Goal: Task Accomplishment & Management: Complete application form

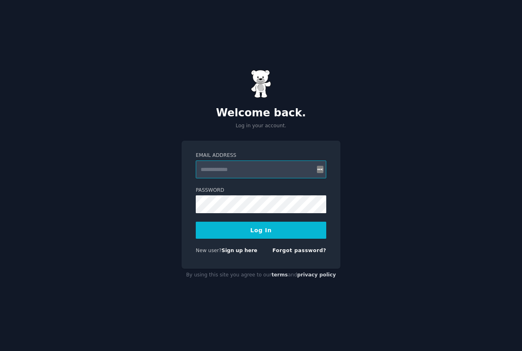
type input "**********"
click at [261, 230] on button "Log In" at bounding box center [261, 230] width 130 height 17
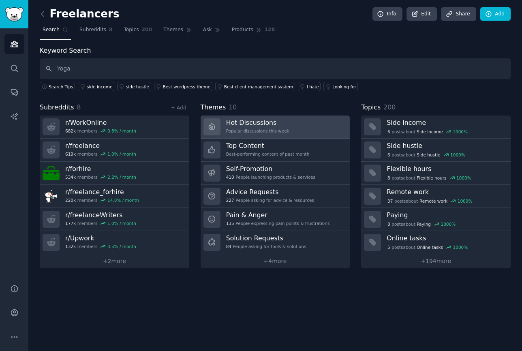
type input "Yoga"
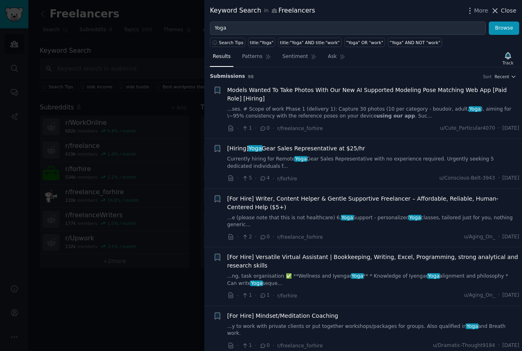
click at [506, 9] on span "Close" at bounding box center [508, 10] width 15 height 9
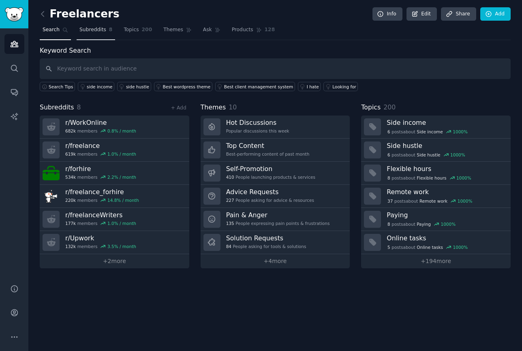
click at [105, 30] on span "Subreddits" at bounding box center [92, 29] width 27 height 7
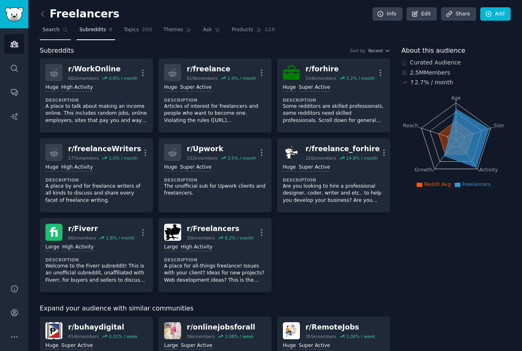
click at [61, 32] on link "Search" at bounding box center [55, 31] width 31 height 17
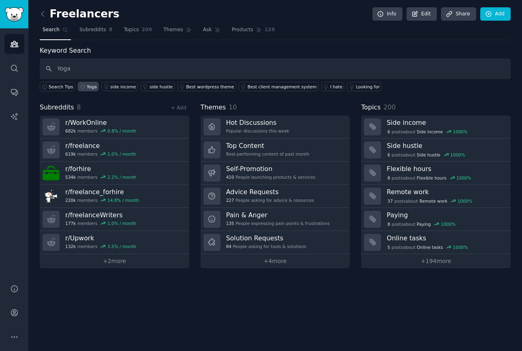
type input "Yoga"
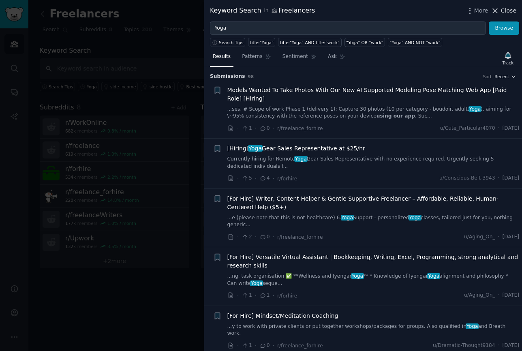
click at [505, 15] on span "Close" at bounding box center [508, 10] width 15 height 9
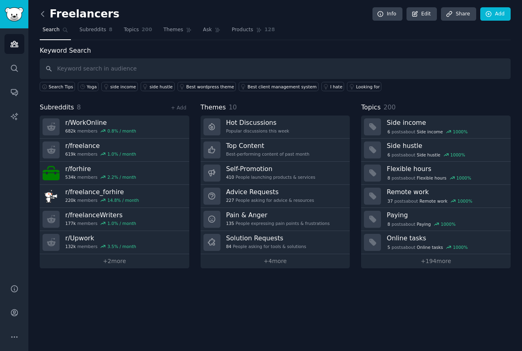
click at [40, 15] on icon at bounding box center [42, 14] width 9 height 9
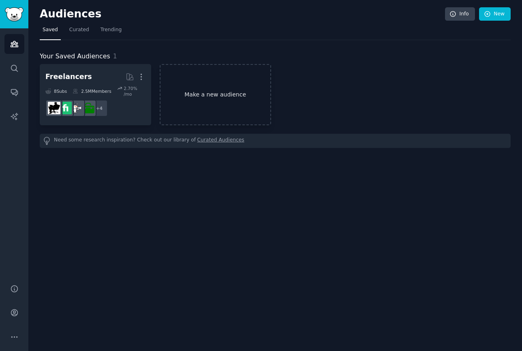
click at [205, 97] on link "Make a new audience" at bounding box center [215, 94] width 111 height 61
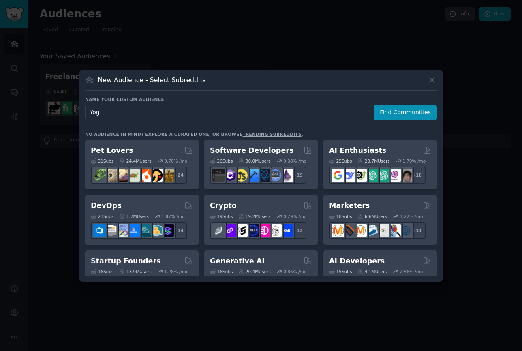
type input "Yoga"
click at [406, 112] on button "Find Communities" at bounding box center [405, 112] width 63 height 15
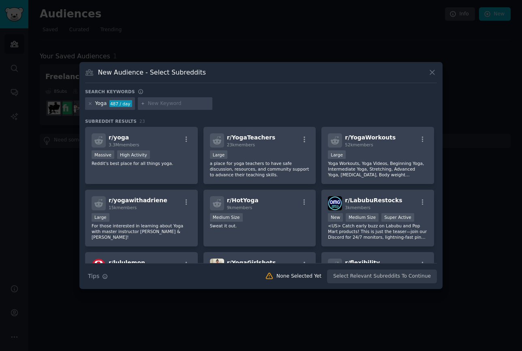
click at [288, 49] on div at bounding box center [261, 175] width 522 height 351
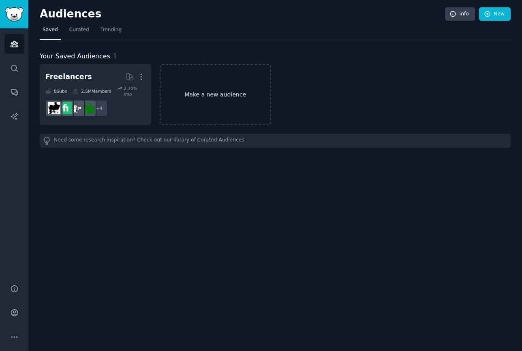
click at [242, 83] on link "Make a new audience" at bounding box center [215, 94] width 111 height 61
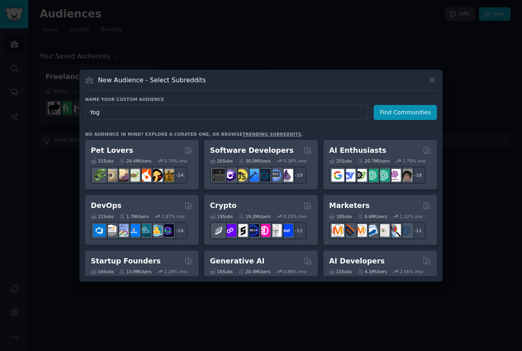
type input "Yoga"
click at [406, 112] on button "Find Communities" at bounding box center [405, 112] width 63 height 15
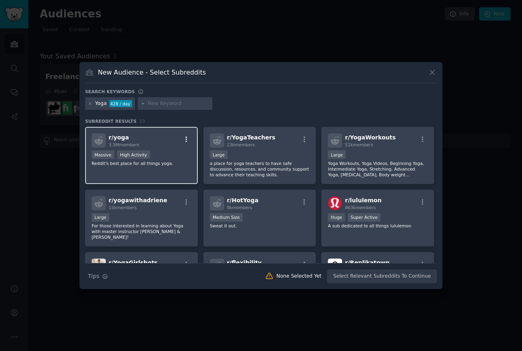
click at [186, 141] on icon "button" at bounding box center [186, 139] width 7 height 7
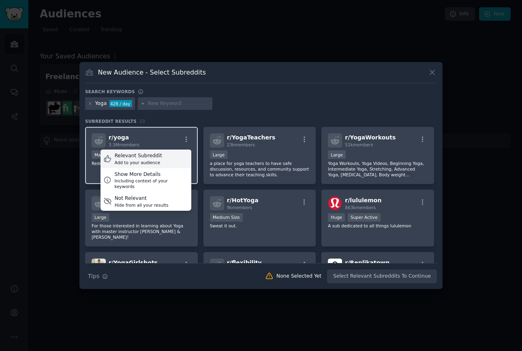
click at [154, 159] on div "Relevant Subreddit" at bounding box center [138, 155] width 47 height 7
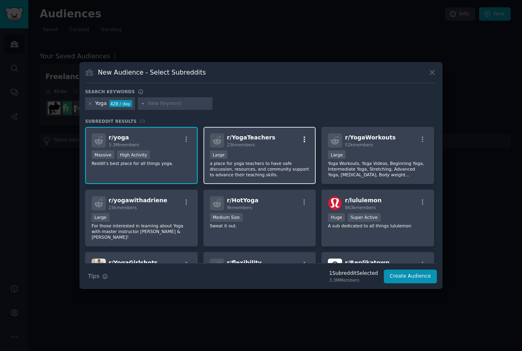
click at [303, 140] on icon "button" at bounding box center [304, 140] width 2 height 6
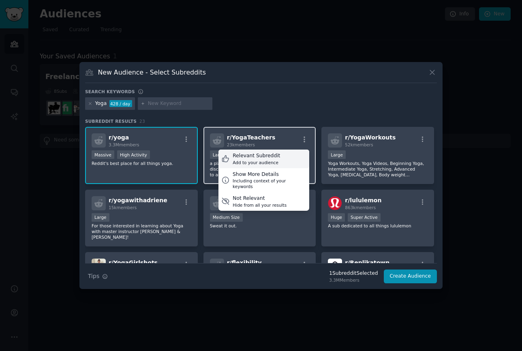
click at [263, 160] on div "Add to your audience" at bounding box center [256, 163] width 47 height 6
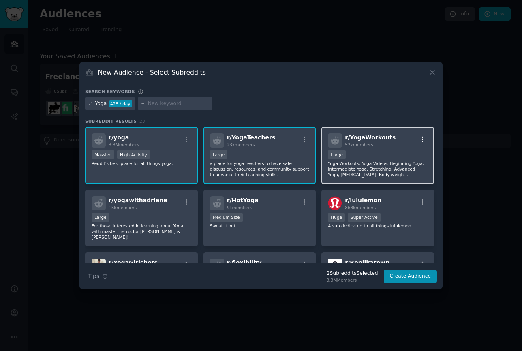
click at [419, 142] on icon "button" at bounding box center [422, 139] width 7 height 7
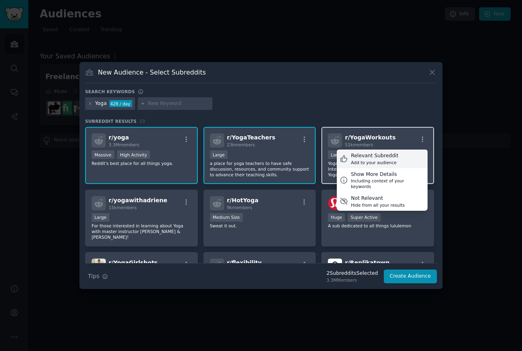
click at [397, 158] on div "Relevant Subreddit Add to your audience" at bounding box center [382, 158] width 91 height 19
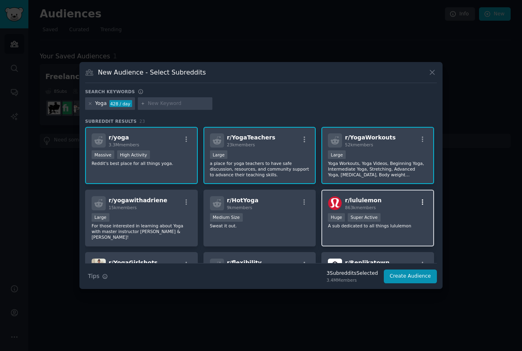
click at [422, 204] on icon "button" at bounding box center [423, 202] width 2 height 6
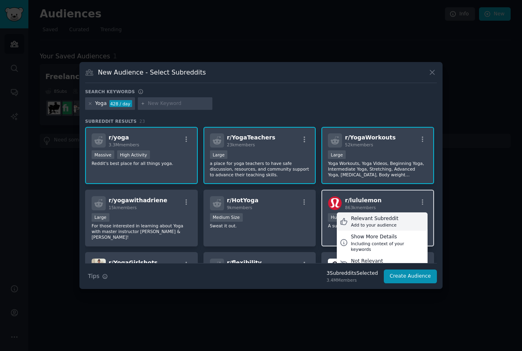
click at [388, 222] on div "Add to your audience" at bounding box center [374, 225] width 47 height 6
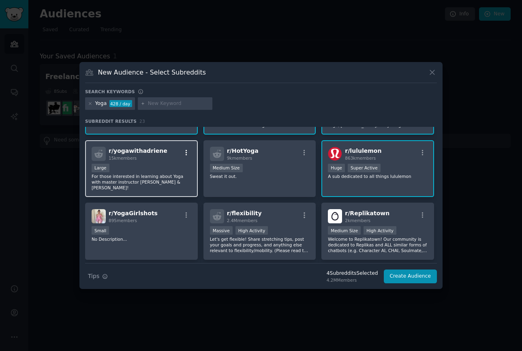
scroll to position [51, 0]
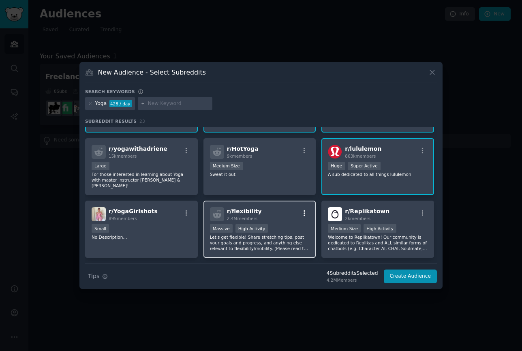
click at [302, 209] on icon "button" at bounding box center [304, 212] width 7 height 7
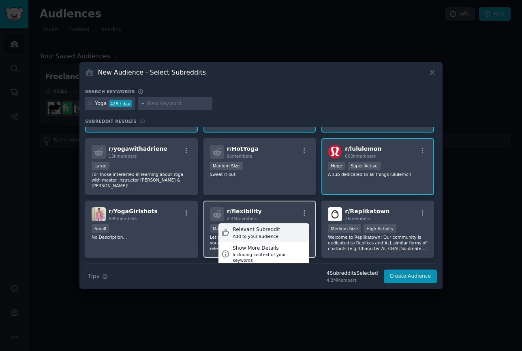
click at [273, 233] on div "Add to your audience" at bounding box center [256, 236] width 47 height 6
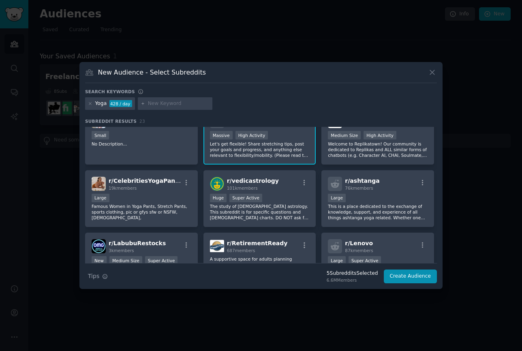
scroll to position [146, 0]
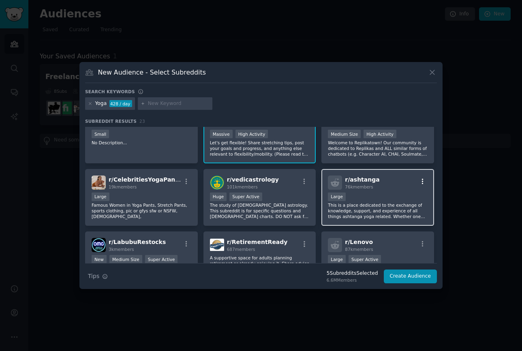
click at [420, 178] on icon "button" at bounding box center [422, 181] width 7 height 7
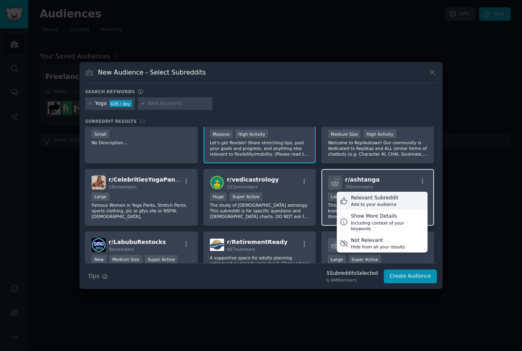
click at [391, 194] on div "Relevant Subreddit" at bounding box center [374, 197] width 47 height 7
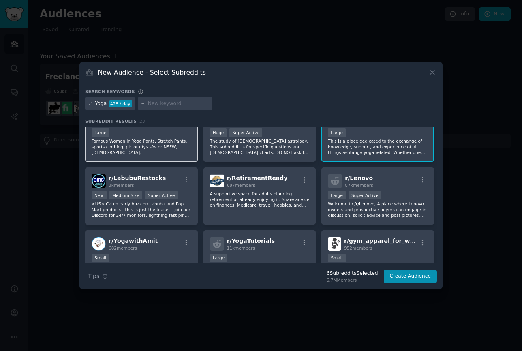
scroll to position [211, 0]
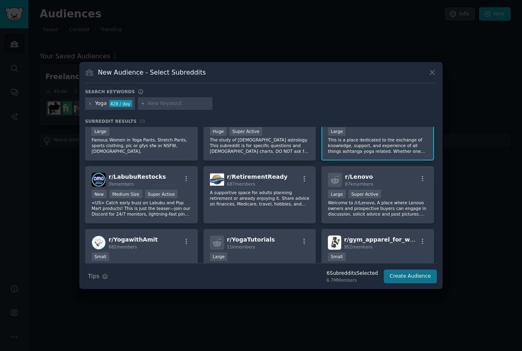
click at [403, 277] on button "Create Audience" at bounding box center [410, 276] width 53 height 14
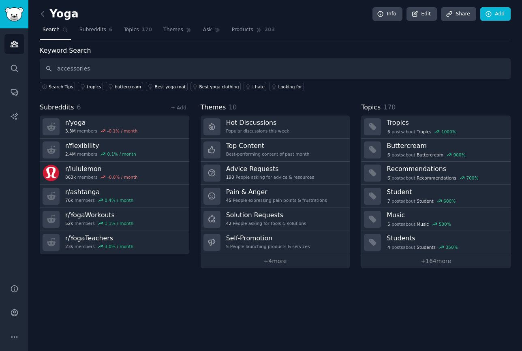
type input "accessories"
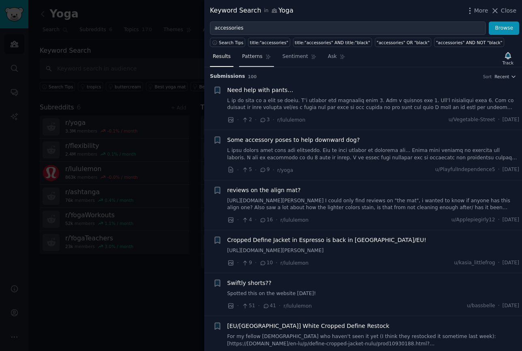
click at [261, 56] on span "Patterns" at bounding box center [252, 56] width 20 height 7
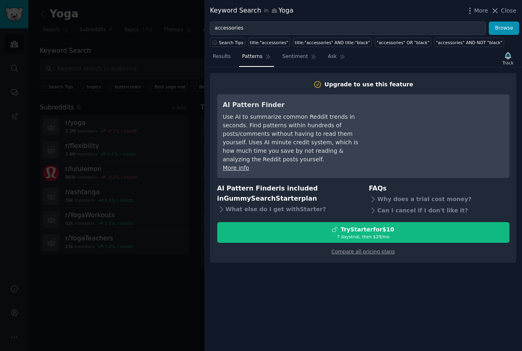
click at [189, 278] on div at bounding box center [261, 175] width 522 height 351
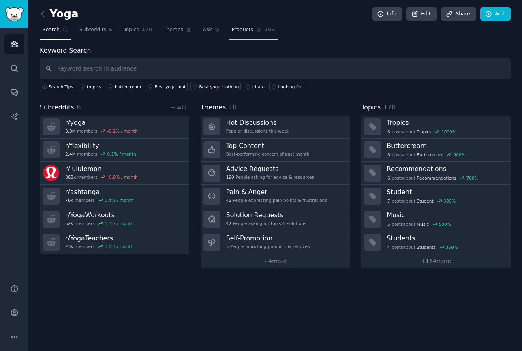
click at [245, 30] on span "Products" at bounding box center [242, 29] width 21 height 7
